Goal: Find specific page/section: Find specific page/section

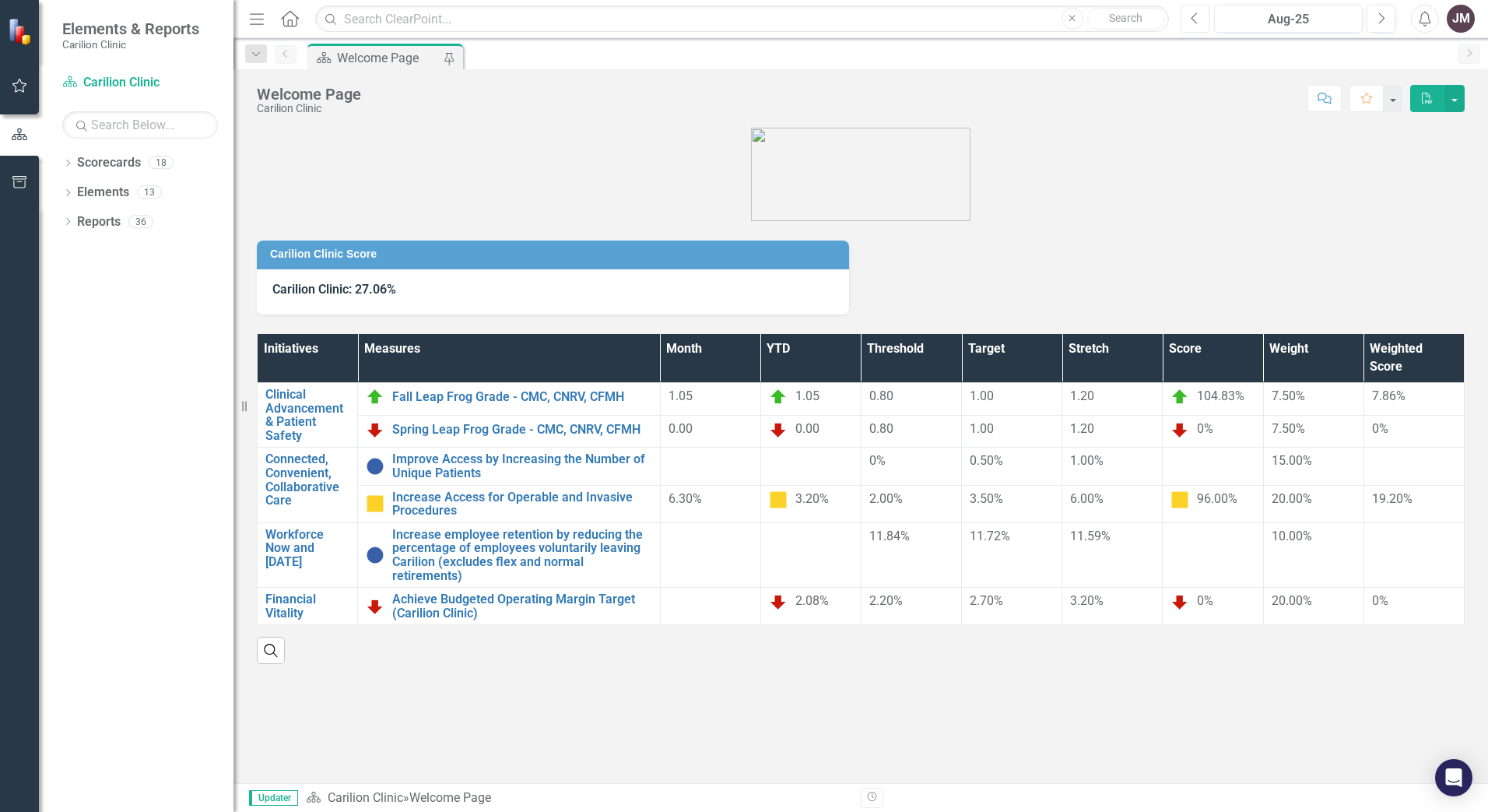
click at [1191, 17] on icon "Previous" at bounding box center [1195, 19] width 8 height 14
click at [1384, 18] on icon "button" at bounding box center [1382, 18] width 6 height 11
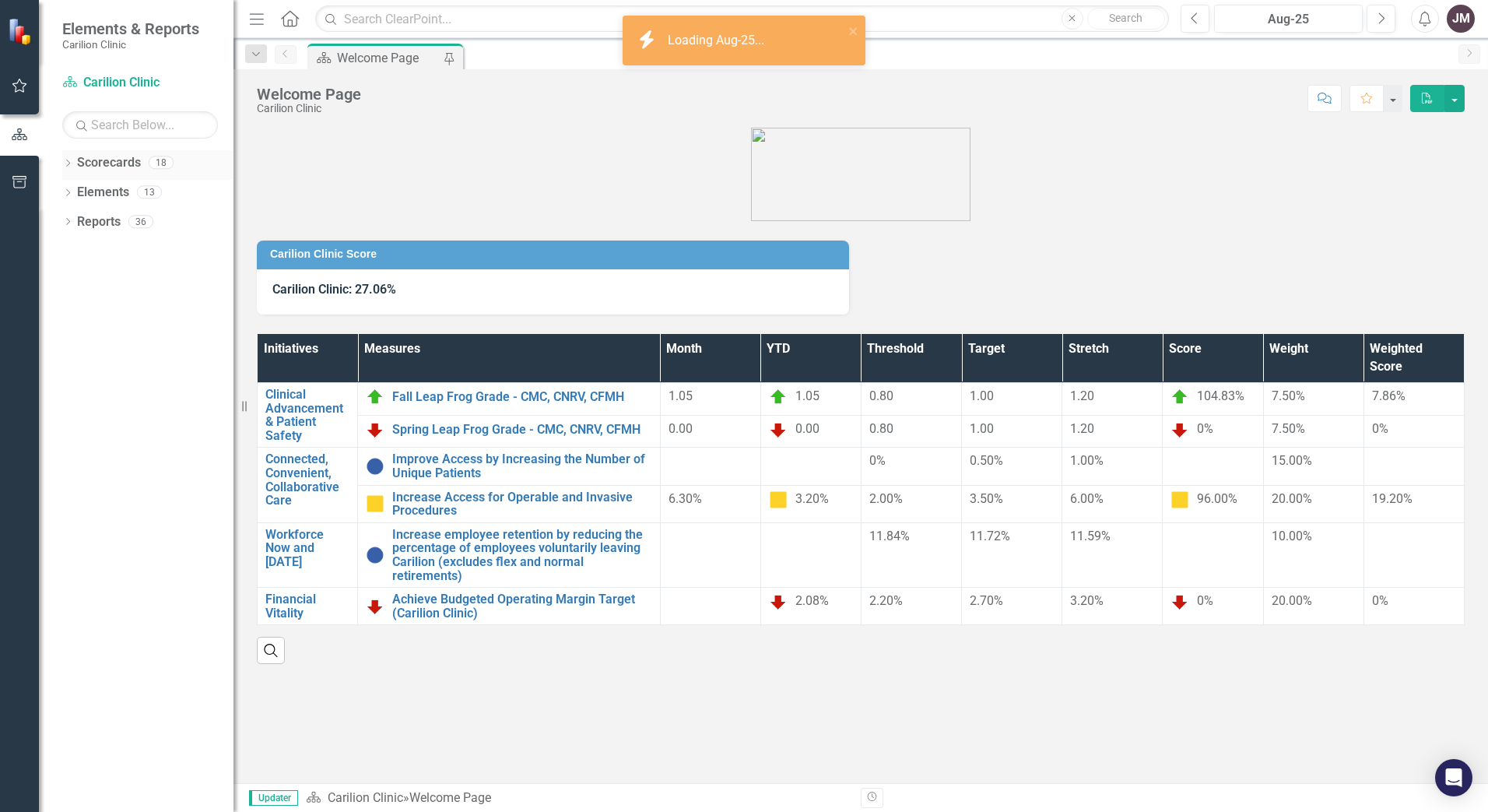
click at [67, 157] on div "Dropdown Scorecards 18" at bounding box center [148, 165] width 172 height 30
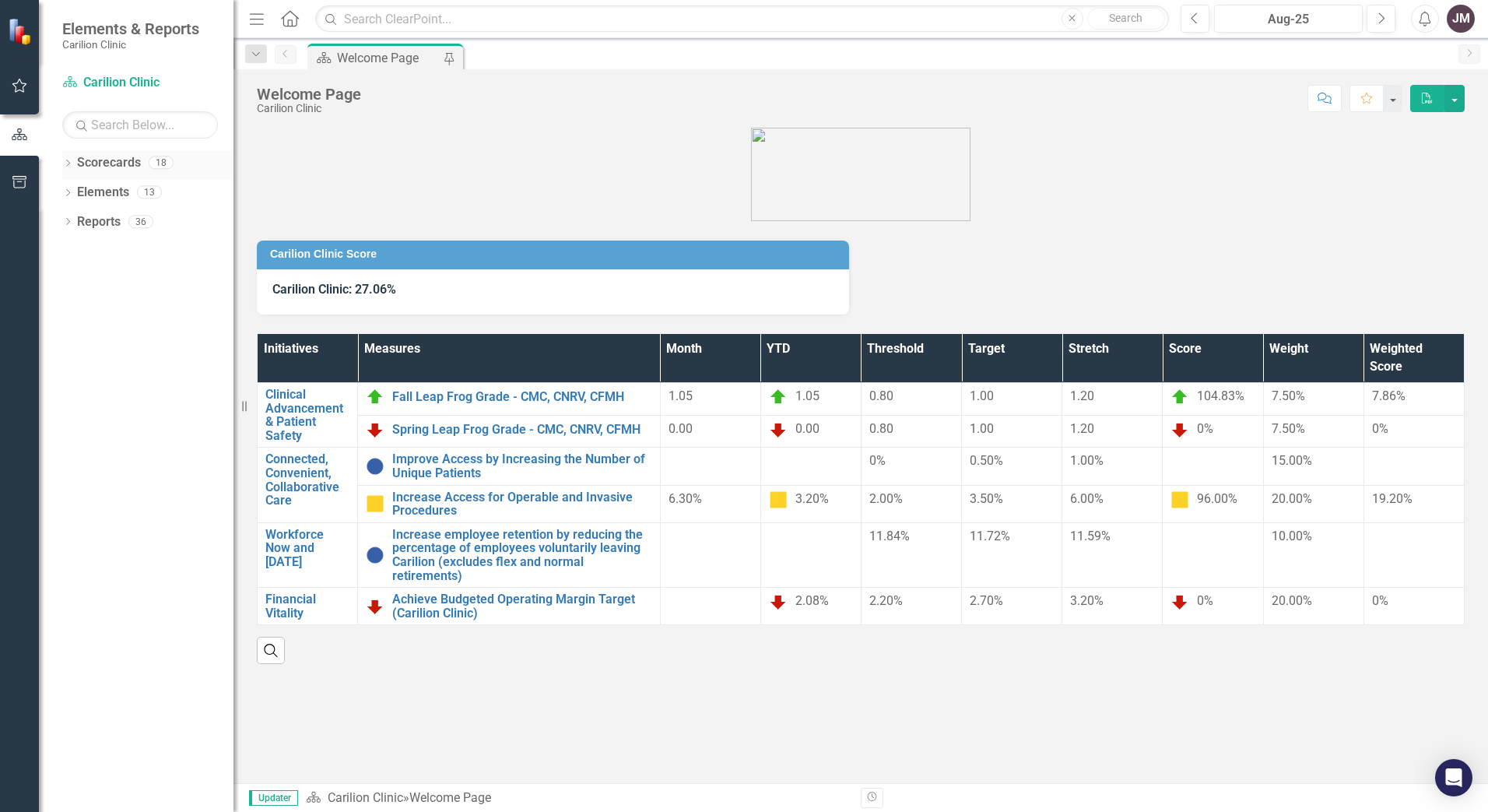
click at [70, 161] on icon "Dropdown" at bounding box center [68, 165] width 11 height 8
click at [76, 188] on icon "Dropdown" at bounding box center [76, 191] width 12 height 9
click at [143, 217] on link "Department of Surgery" at bounding box center [167, 221] width 133 height 18
